Goal: Task Accomplishment & Management: Complete application form

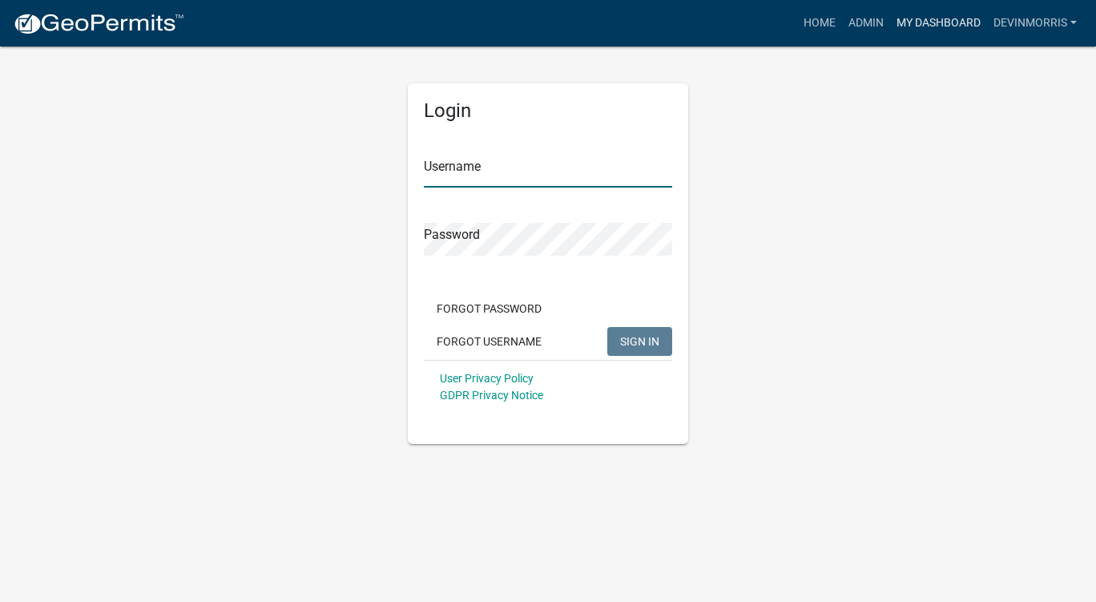
type input "Devinmorris"
click at [946, 22] on link "My Dashboard" at bounding box center [938, 23] width 97 height 30
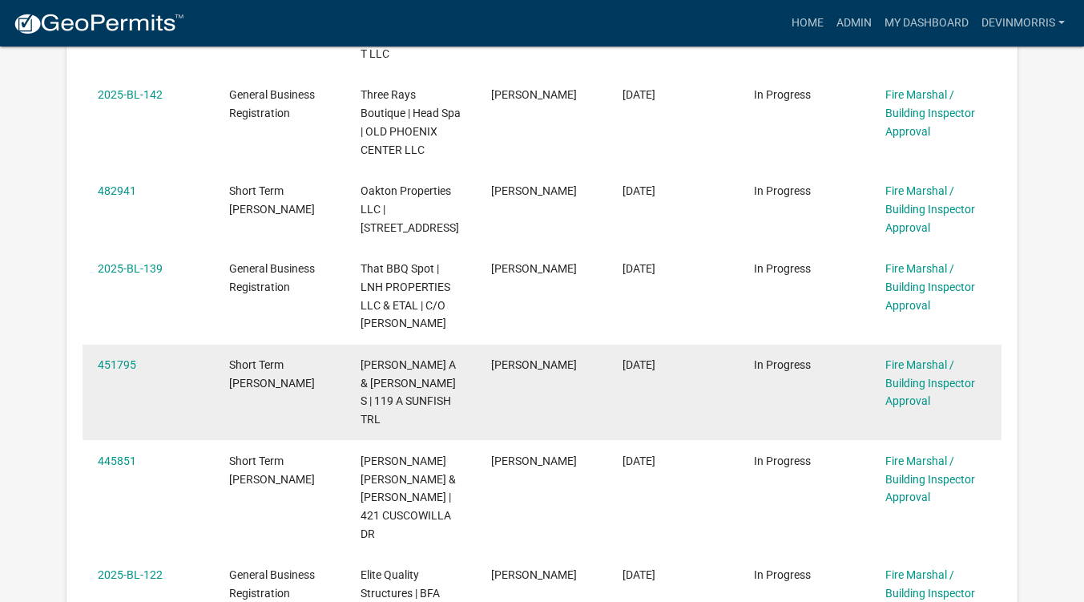
scroll to position [881, 0]
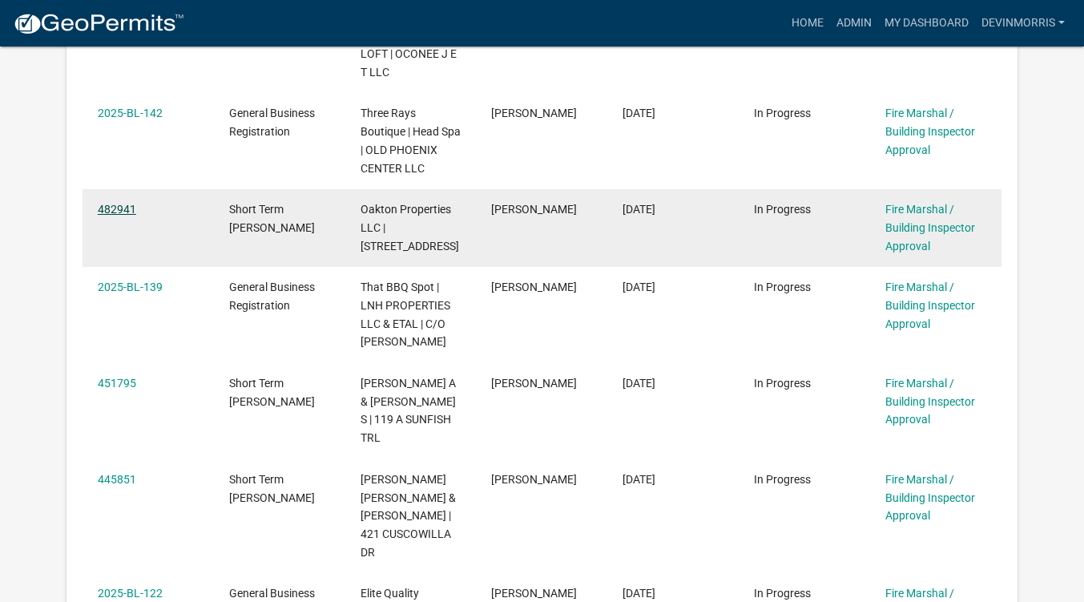
click at [122, 209] on link "482941" at bounding box center [117, 209] width 38 height 13
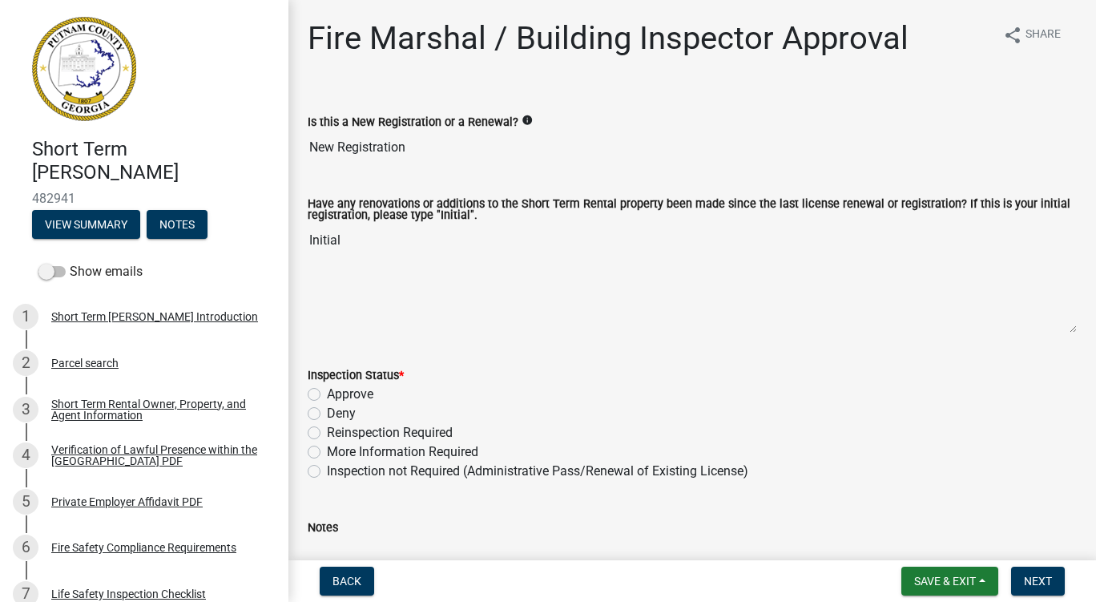
click at [327, 398] on label "Approve" at bounding box center [350, 394] width 46 height 19
click at [327, 395] on input "Approve" at bounding box center [332, 390] width 10 height 10
radio input "true"
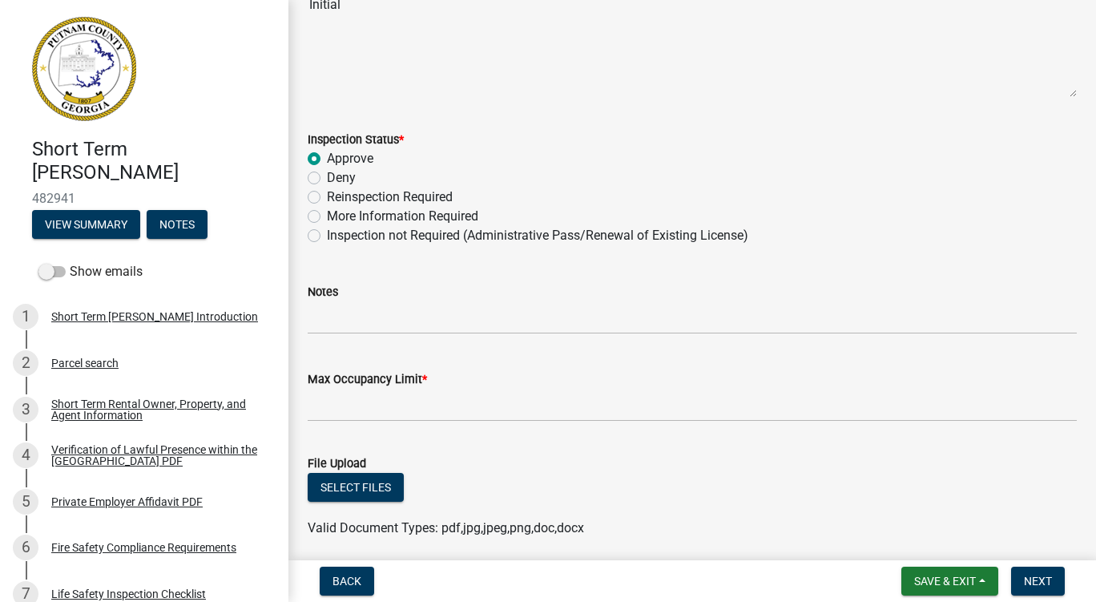
scroll to position [320, 0]
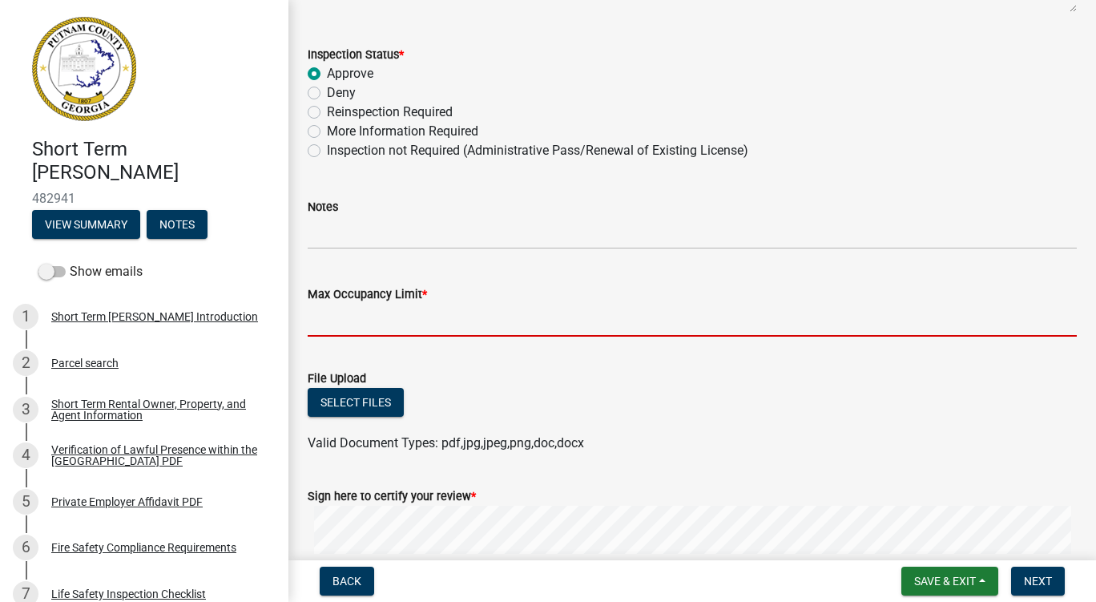
click at [533, 329] on input "Max Occupancy Limit *" at bounding box center [692, 320] width 769 height 33
type input "8"
click at [667, 413] on div "Select files" at bounding box center [692, 404] width 769 height 33
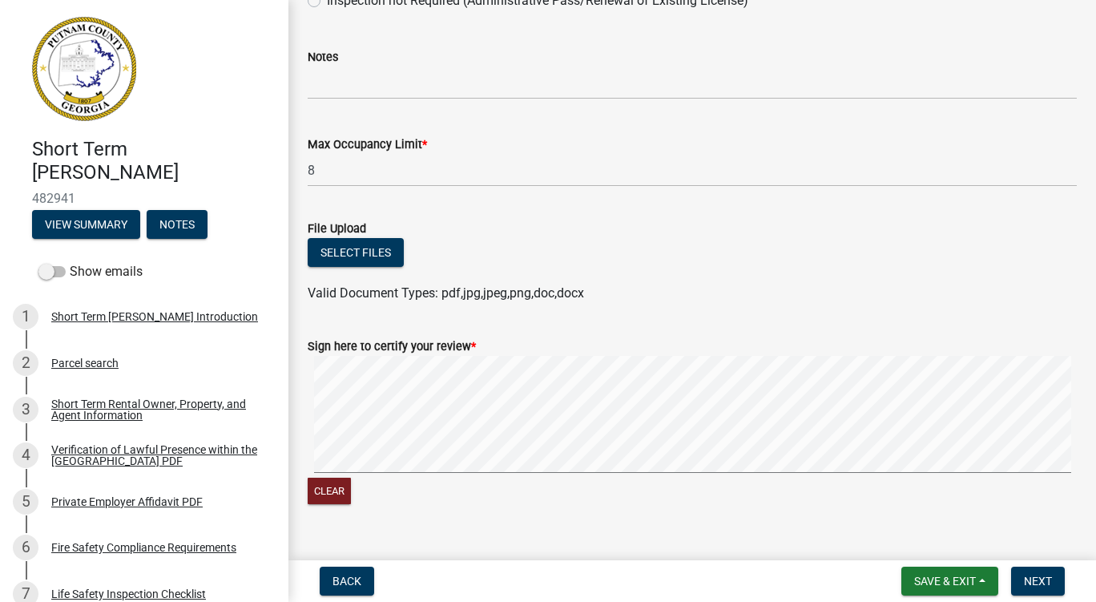
scroll to position [481, 0]
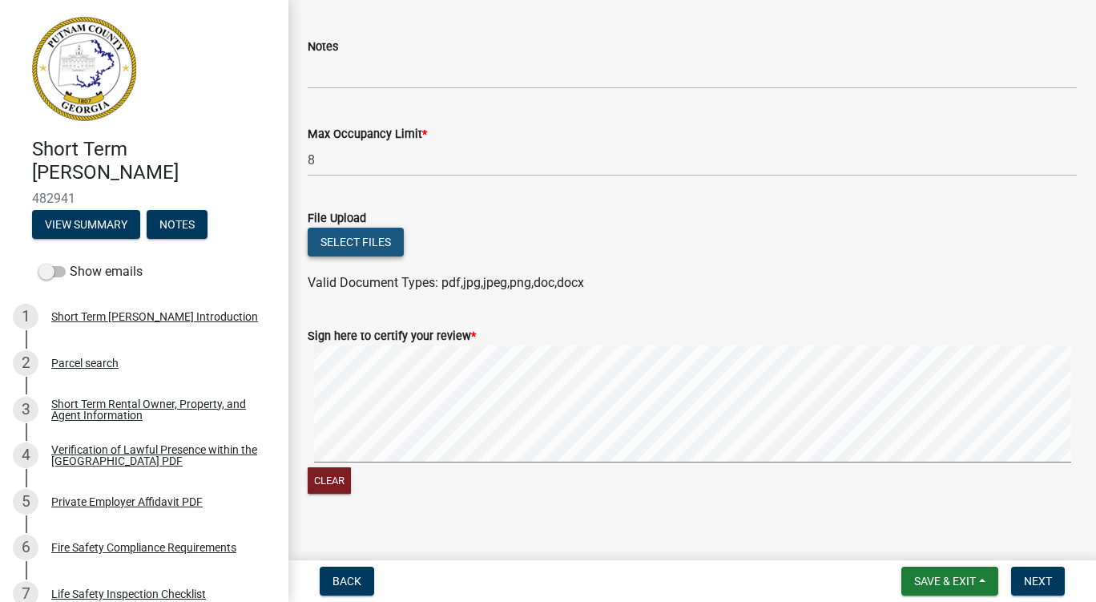
click at [354, 236] on button "Select files" at bounding box center [356, 242] width 96 height 29
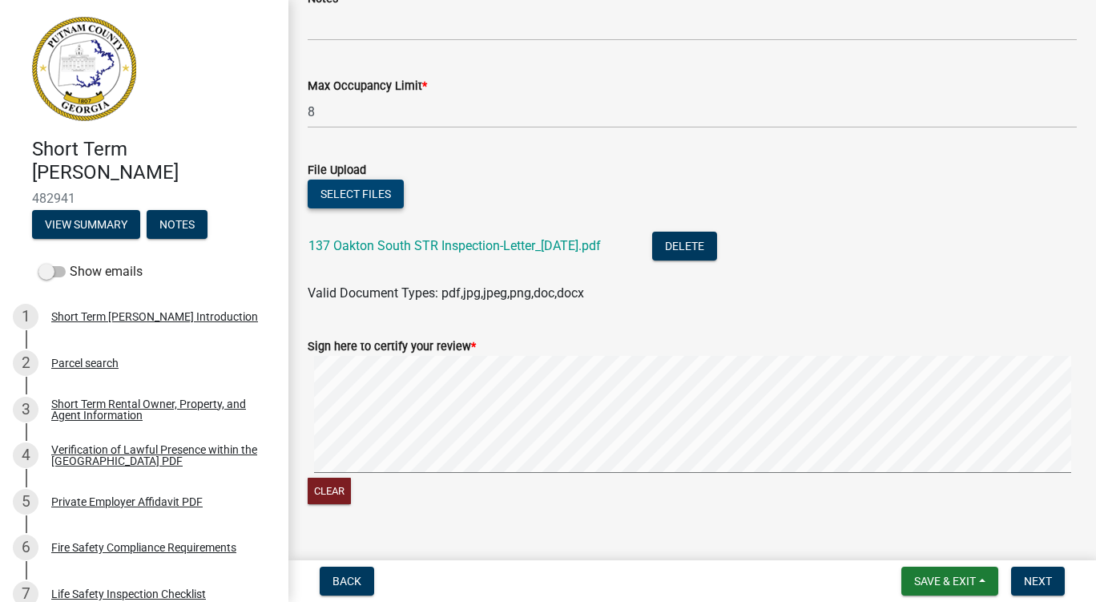
scroll to position [560, 0]
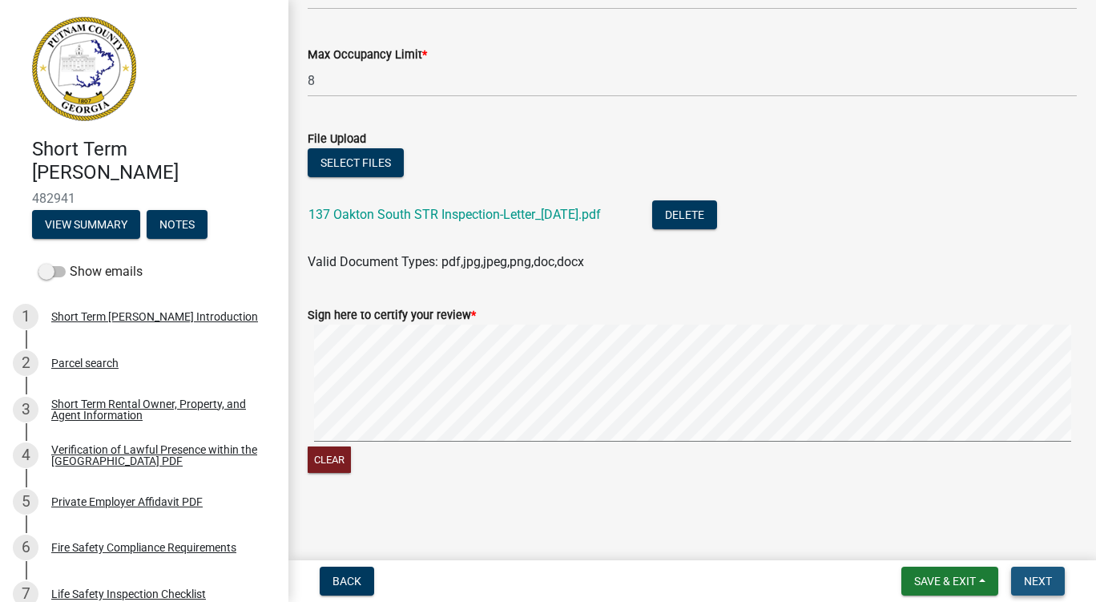
click at [1030, 576] on span "Next" at bounding box center [1038, 580] width 28 height 13
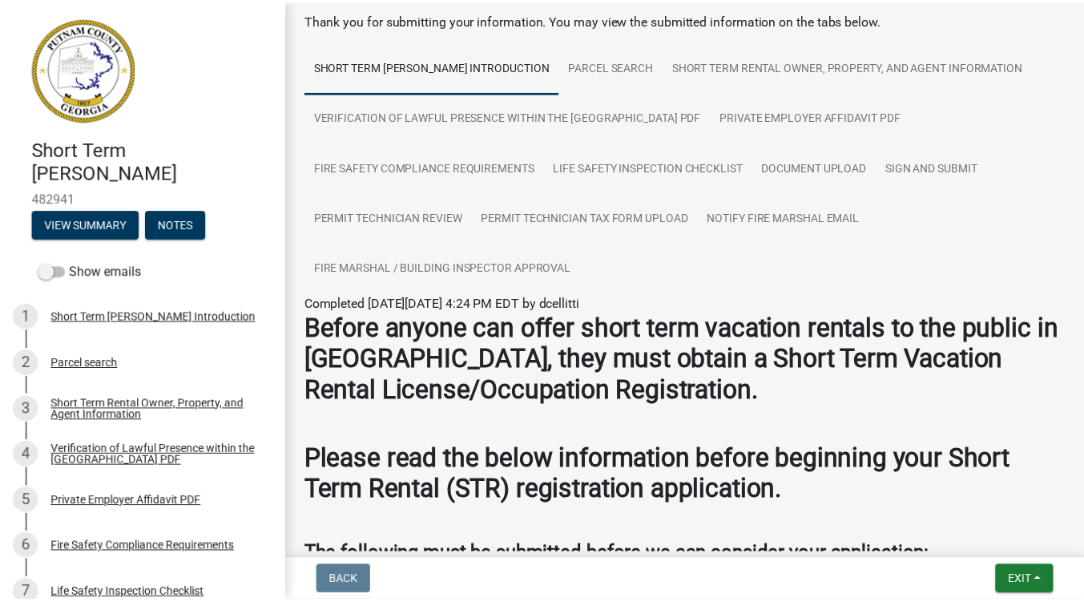
scroll to position [0, 0]
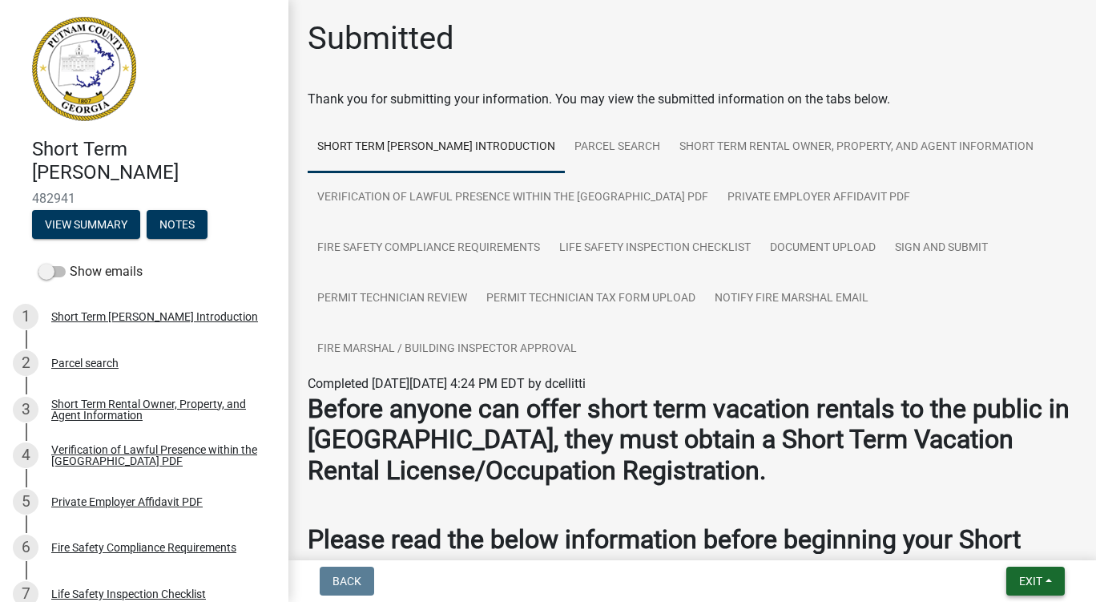
click at [1023, 585] on span "Exit" at bounding box center [1030, 580] width 23 height 13
click at [1004, 539] on button "Save & Exit" at bounding box center [1001, 539] width 128 height 38
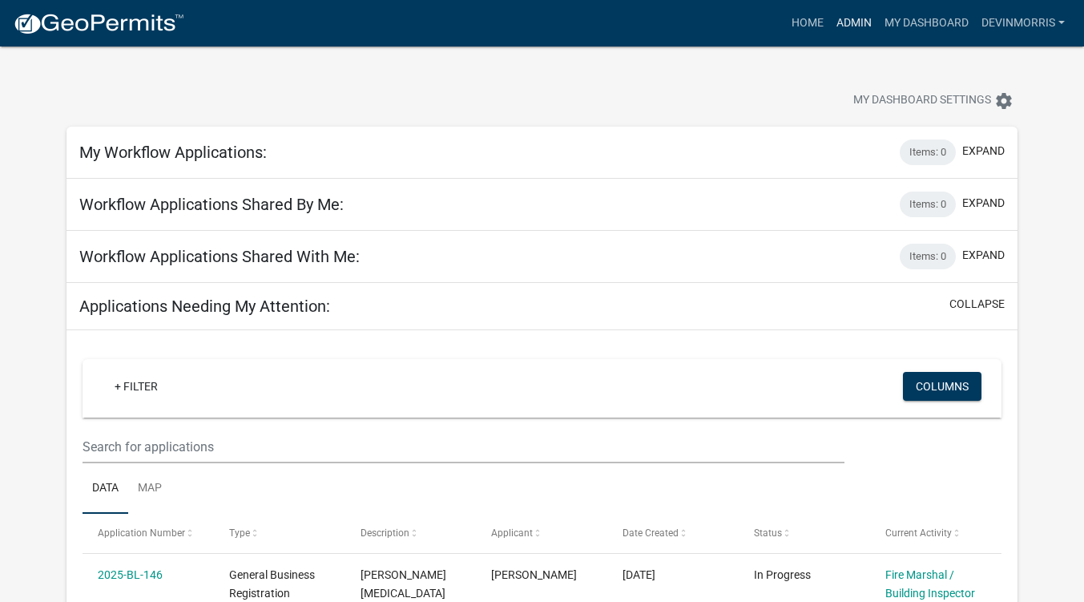
click at [849, 22] on link "Admin" at bounding box center [854, 23] width 48 height 30
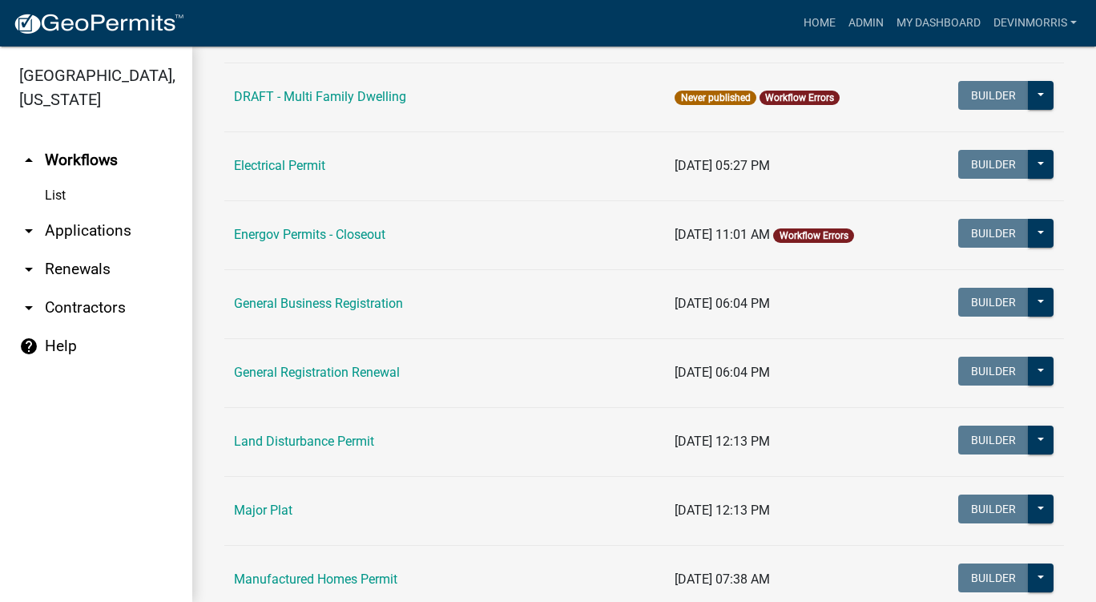
scroll to position [1042, 0]
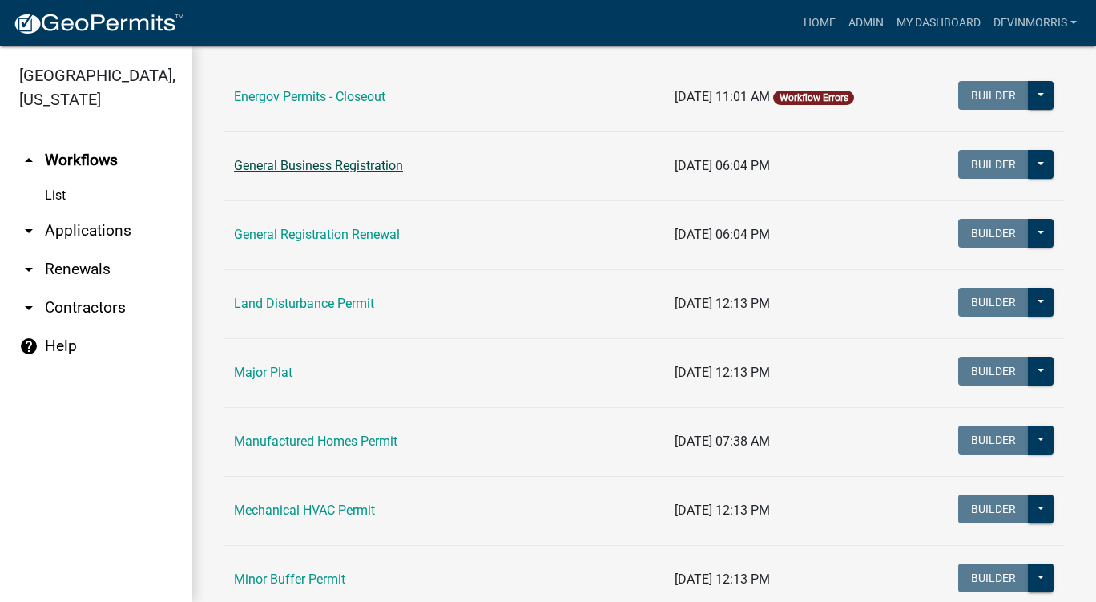
click at [305, 171] on link "General Business Registration" at bounding box center [318, 165] width 169 height 15
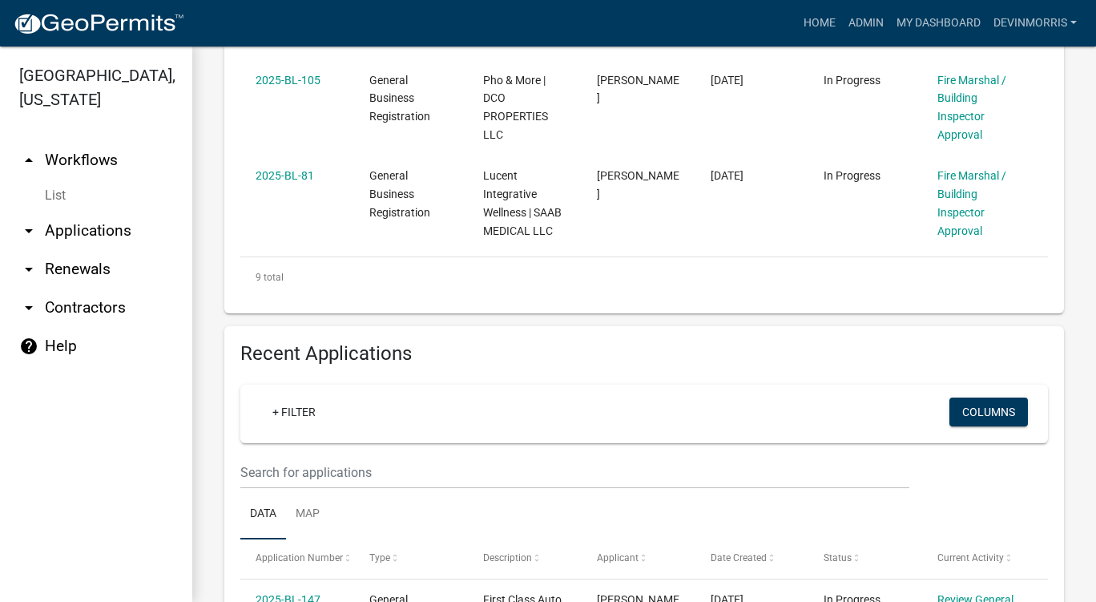
scroll to position [1442, 0]
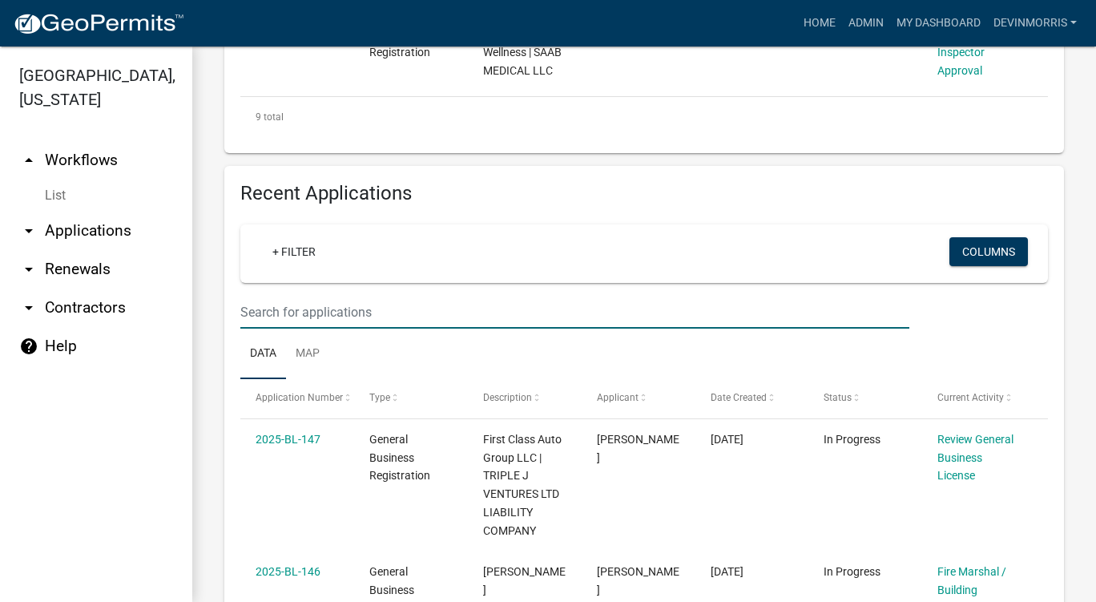
click at [425, 328] on input "text" at bounding box center [574, 312] width 669 height 33
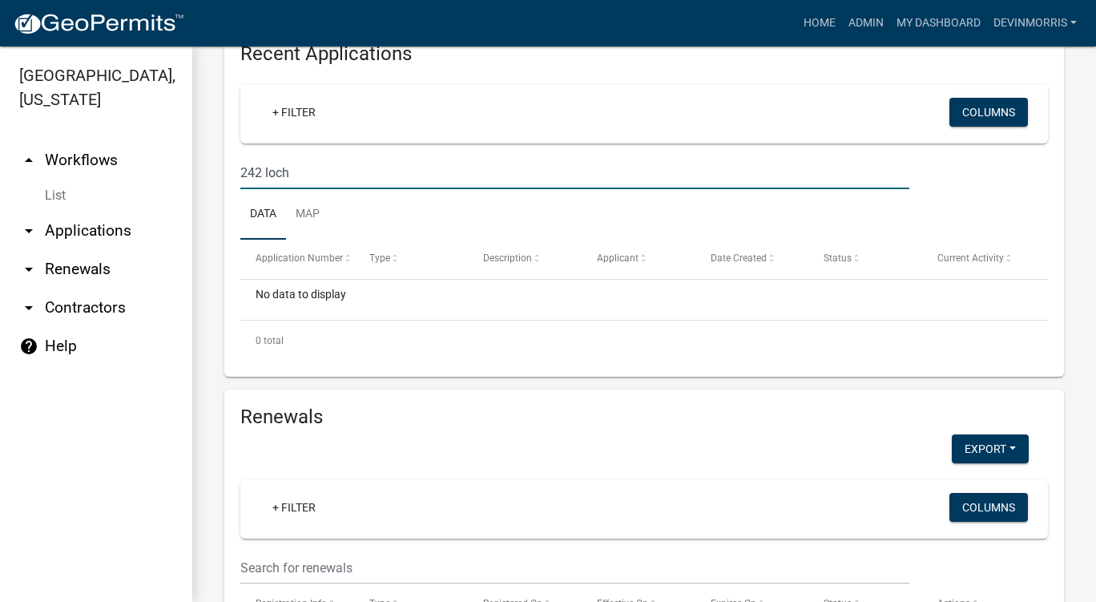
scroll to position [1468, 0]
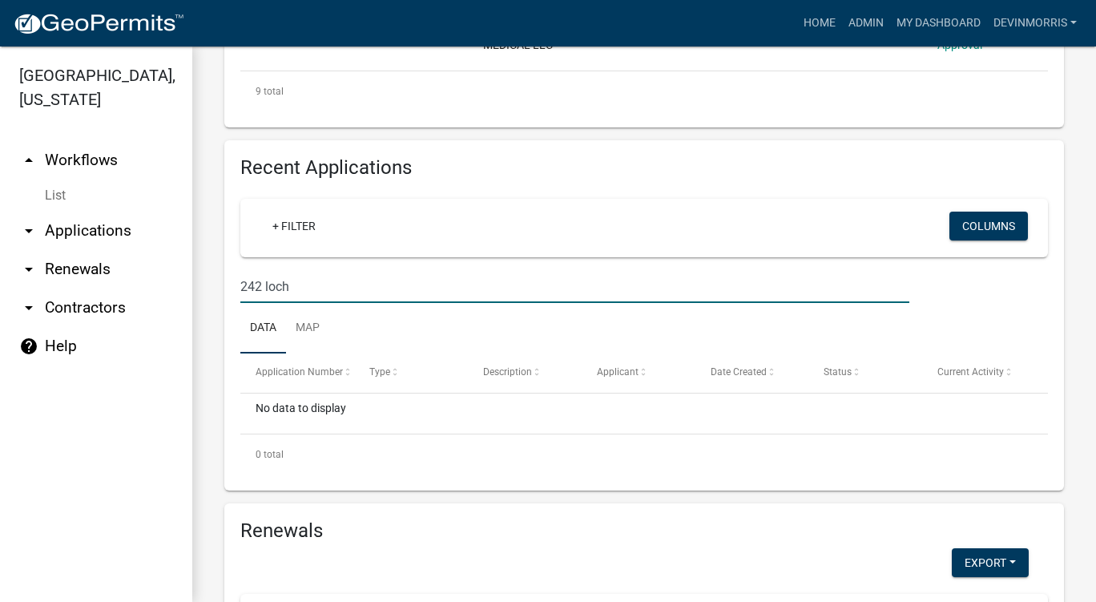
type input "242 loch"
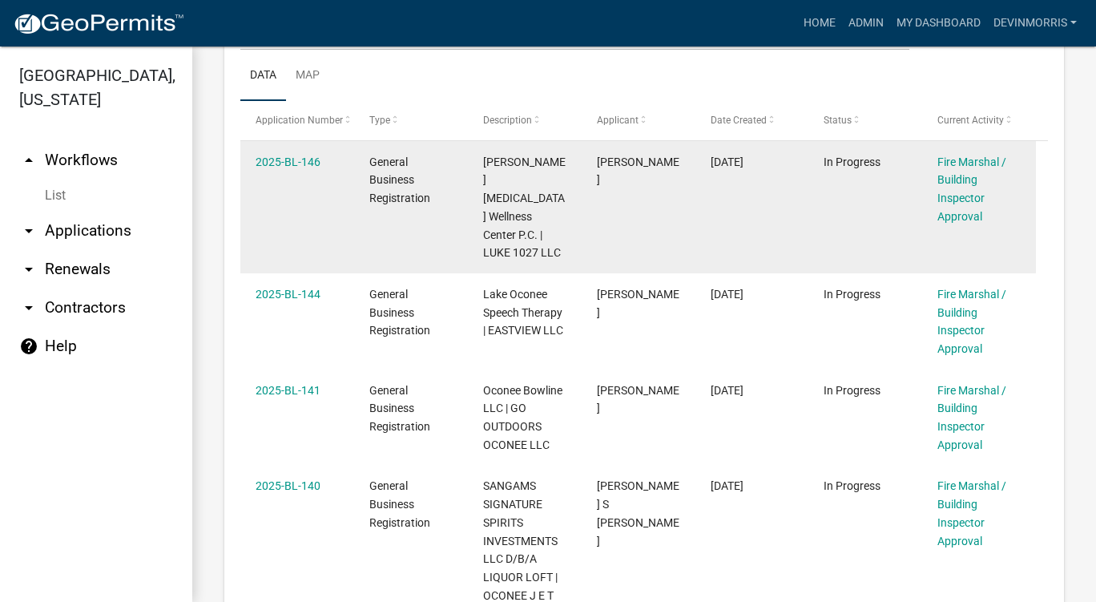
scroll to position [426, 0]
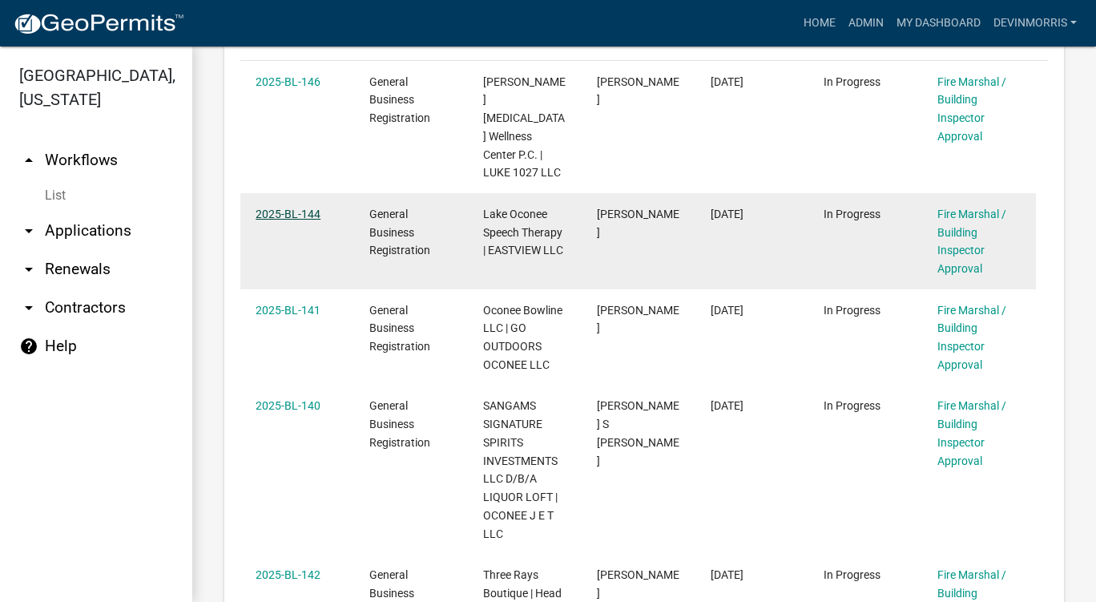
click at [268, 220] on link "2025-BL-144" at bounding box center [288, 214] width 65 height 13
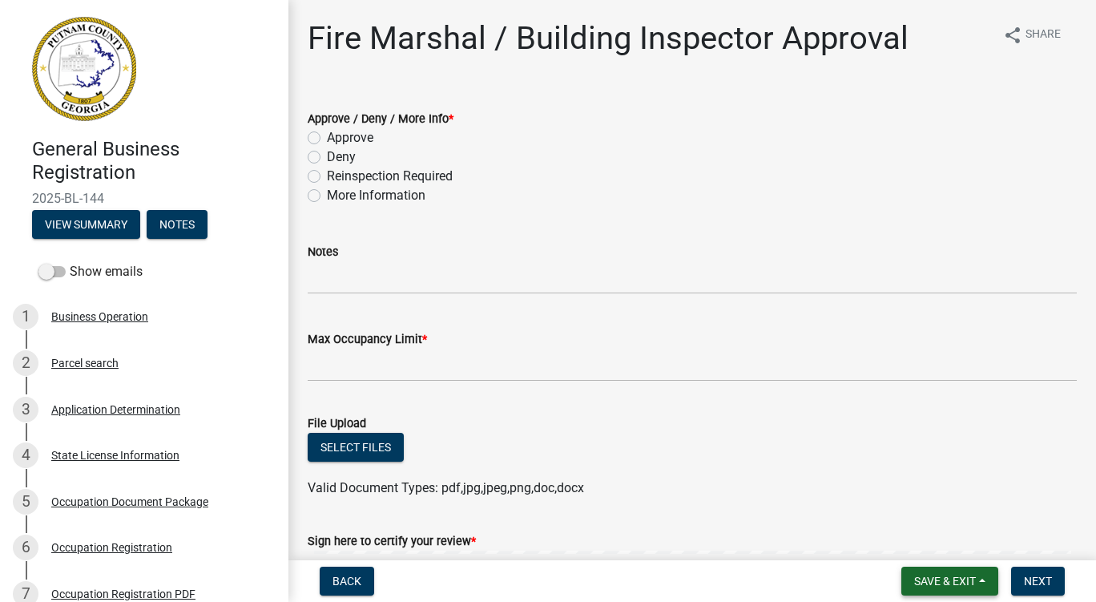
click at [992, 582] on button "Save & Exit" at bounding box center [949, 580] width 97 height 29
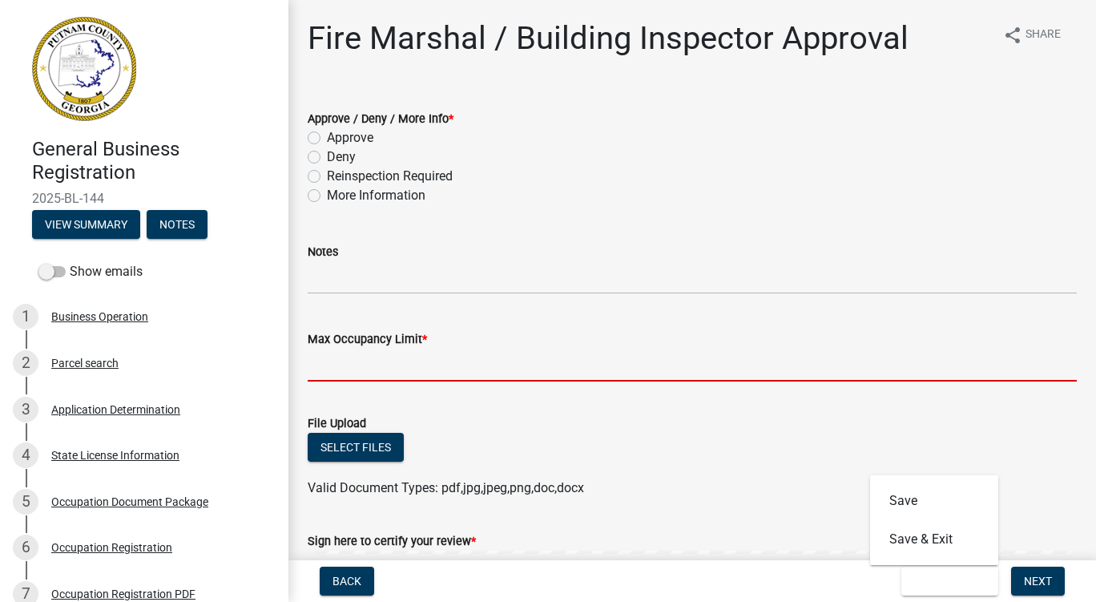
click at [574, 371] on input "Max Occupancy Limit *" at bounding box center [692, 365] width 769 height 33
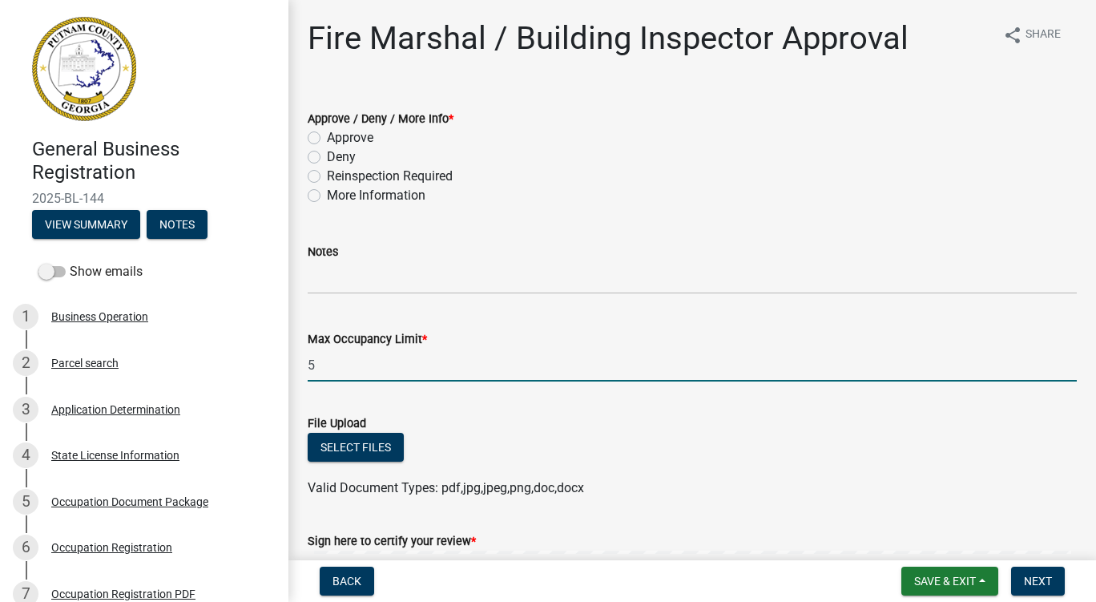
type input "5"
click at [605, 429] on div "File Upload" at bounding box center [692, 422] width 769 height 19
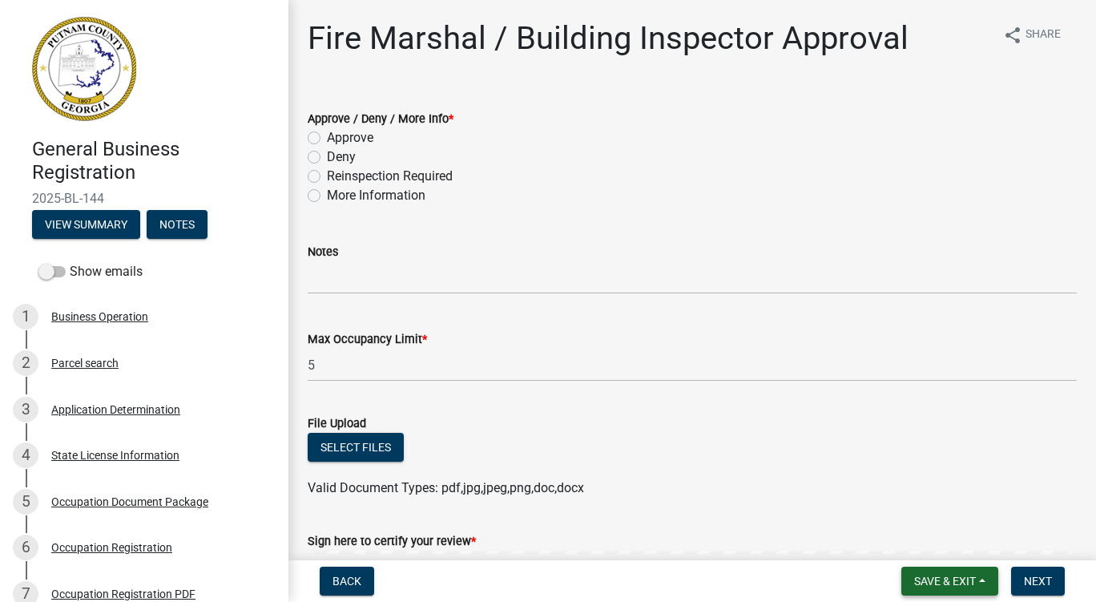
click at [980, 576] on button "Save & Exit" at bounding box center [949, 580] width 97 height 29
click at [974, 550] on button "Save & Exit" at bounding box center [934, 539] width 128 height 38
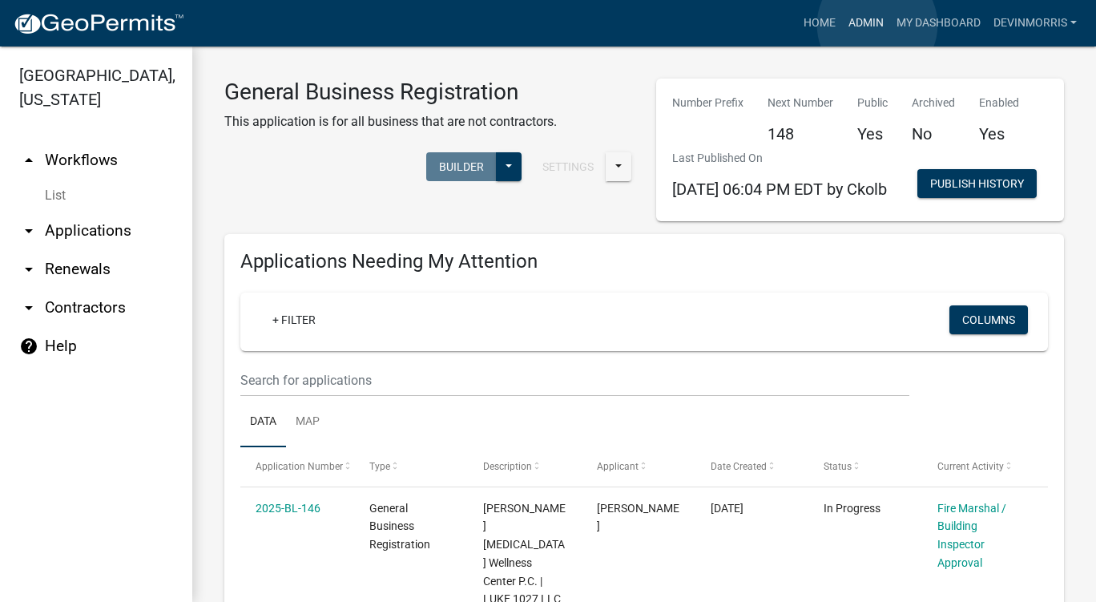
click at [877, 25] on link "Admin" at bounding box center [866, 23] width 48 height 30
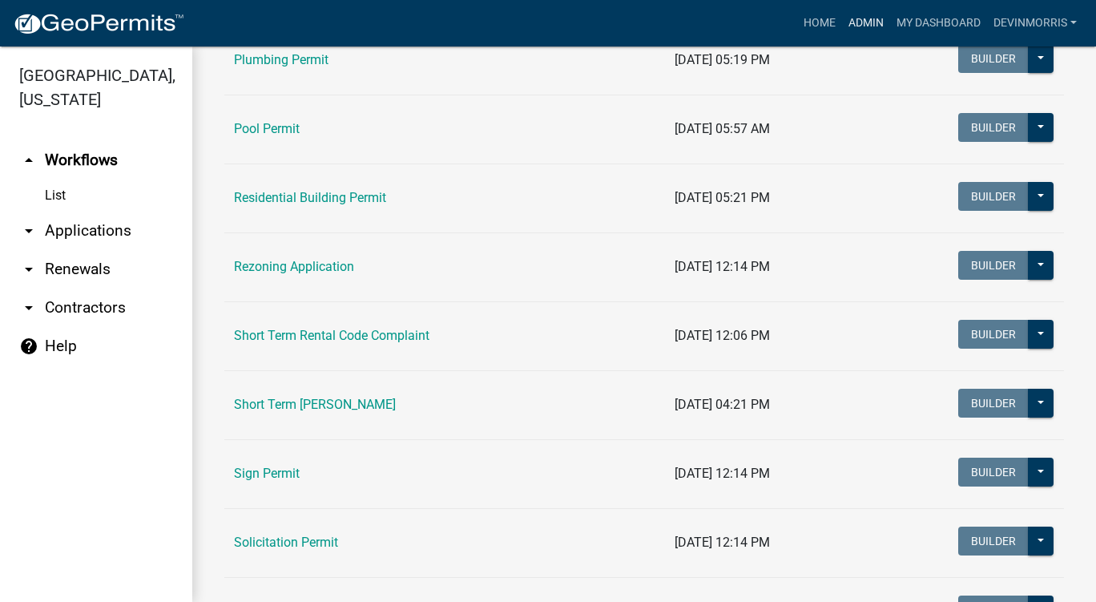
scroll to position [1843, 0]
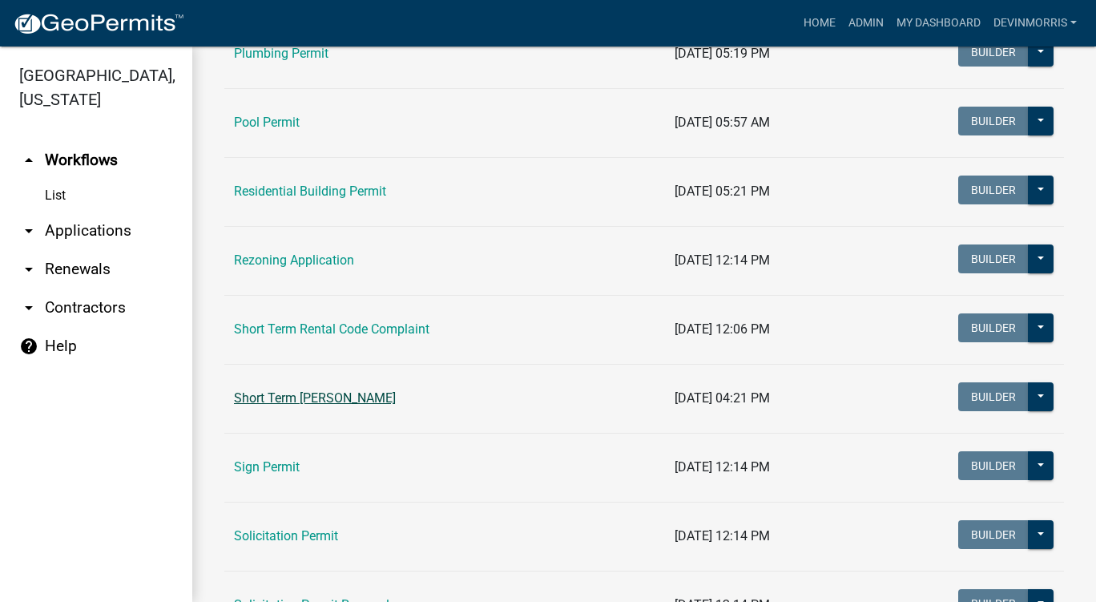
click at [336, 401] on link "Short Term [PERSON_NAME]" at bounding box center [315, 397] width 162 height 15
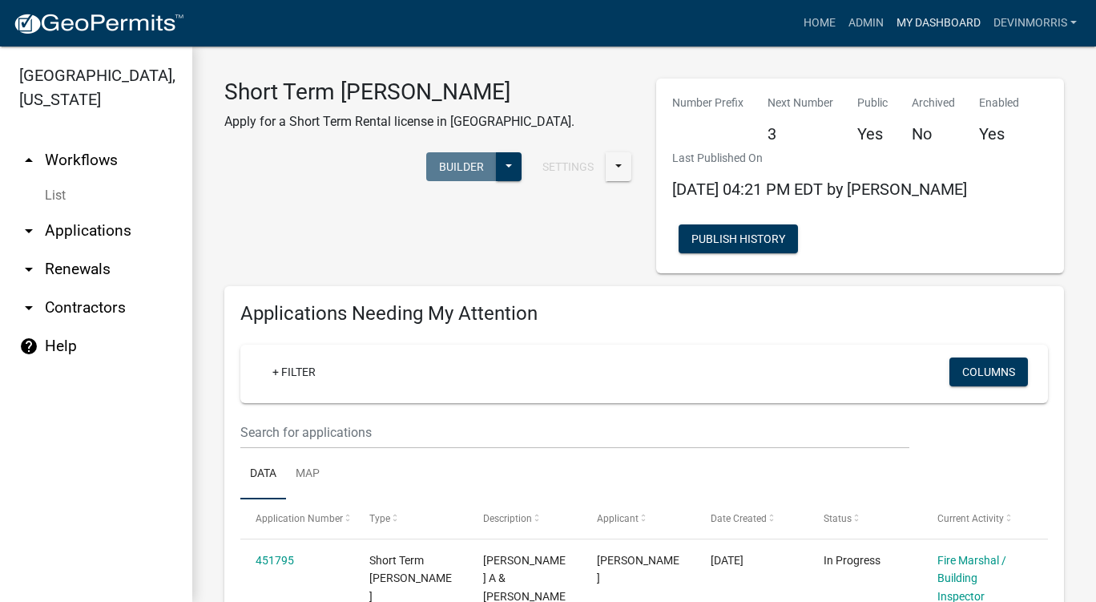
click at [957, 12] on link "My Dashboard" at bounding box center [938, 23] width 97 height 30
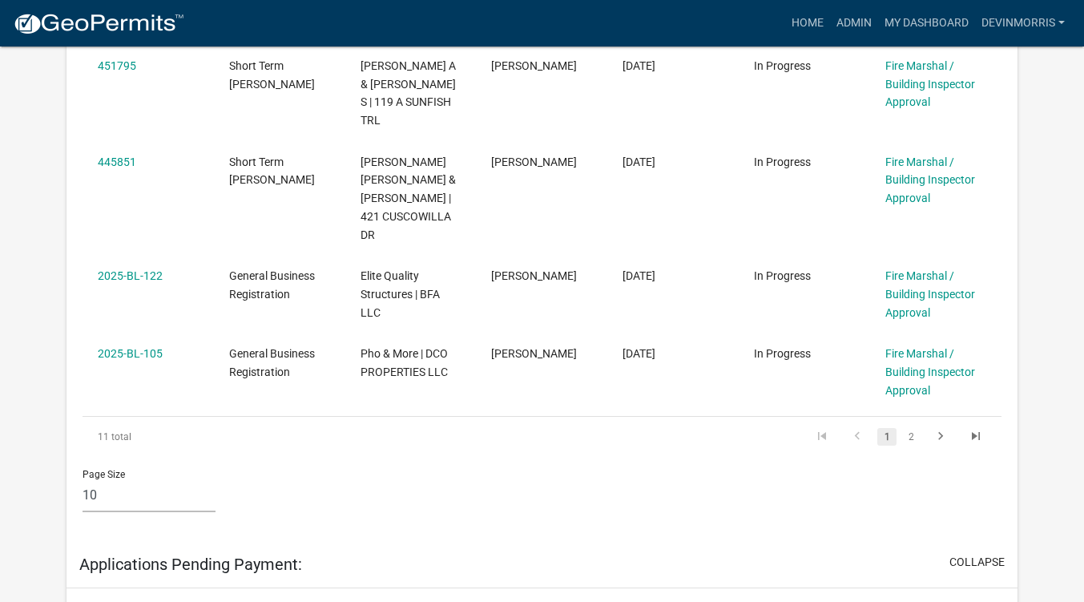
scroll to position [1122, 0]
click at [902, 427] on link "2" at bounding box center [910, 436] width 19 height 18
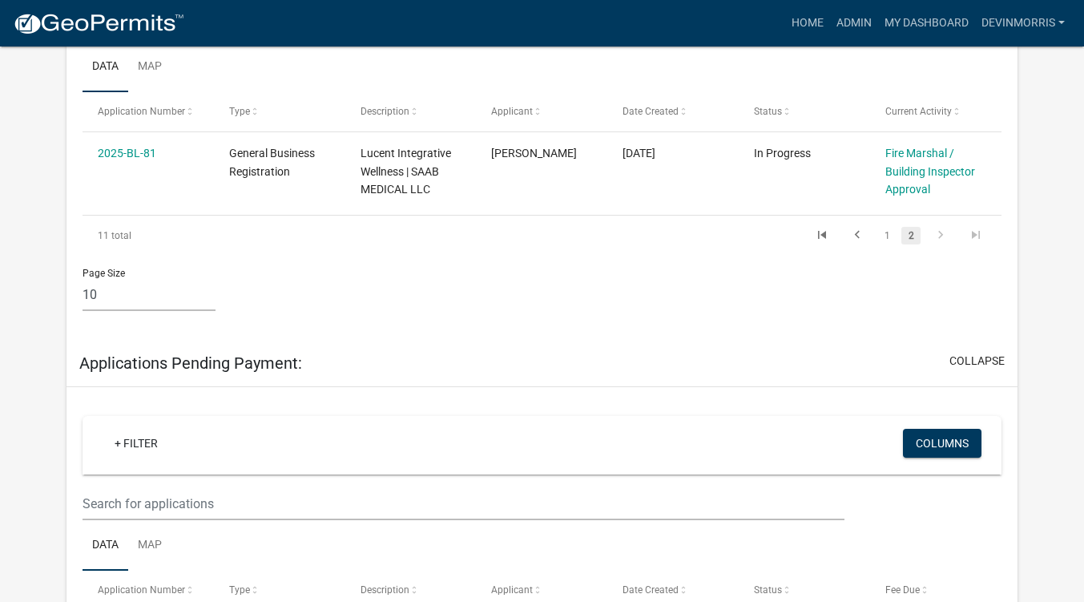
scroll to position [320, 0]
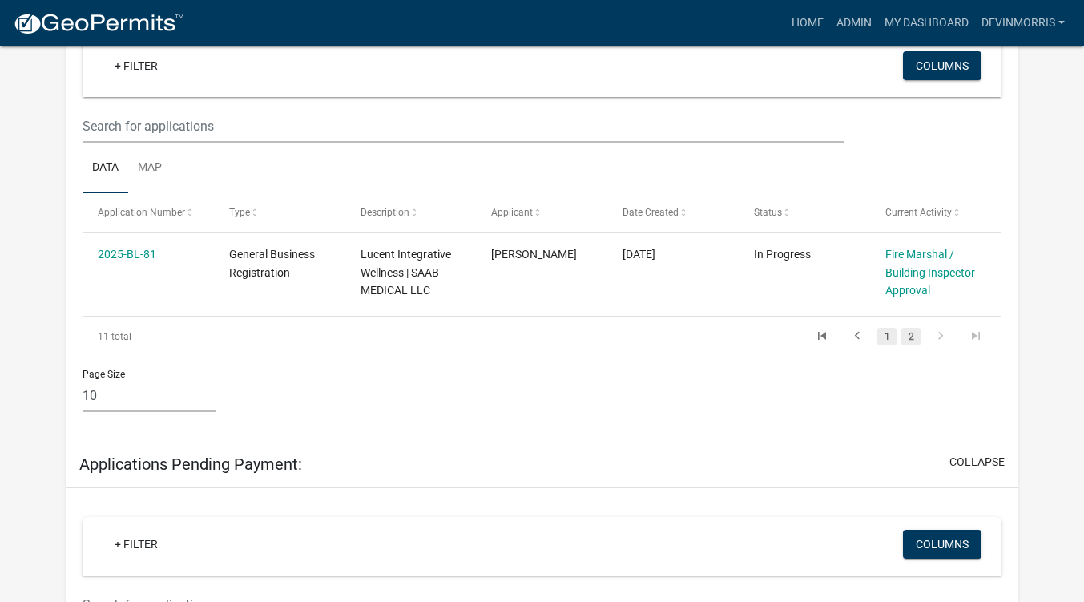
click at [888, 338] on link "1" at bounding box center [886, 337] width 19 height 18
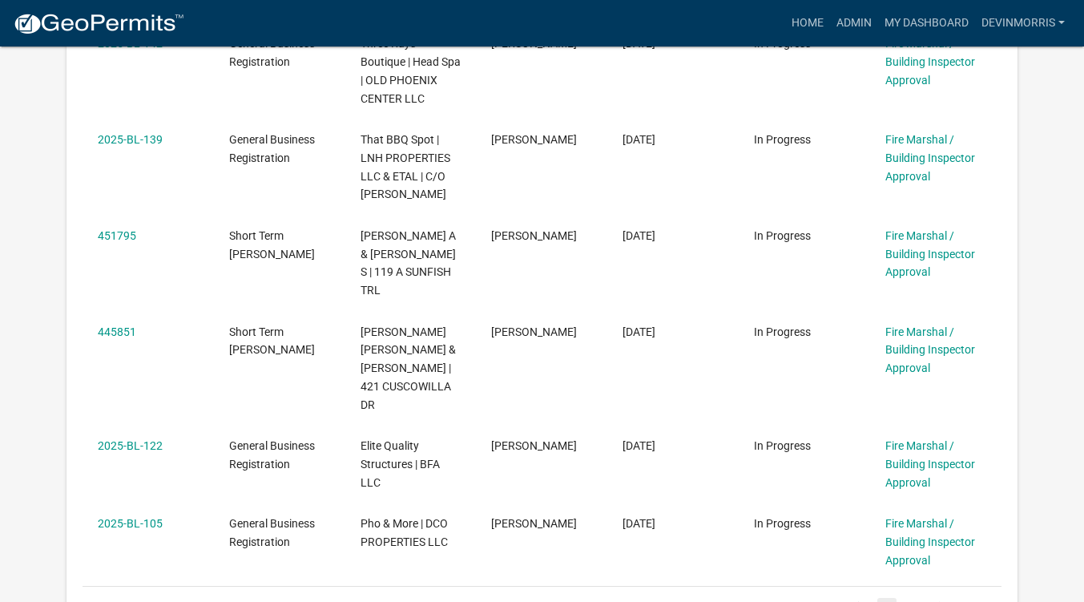
scroll to position [961, 0]
